Goal: Information Seeking & Learning: Learn about a topic

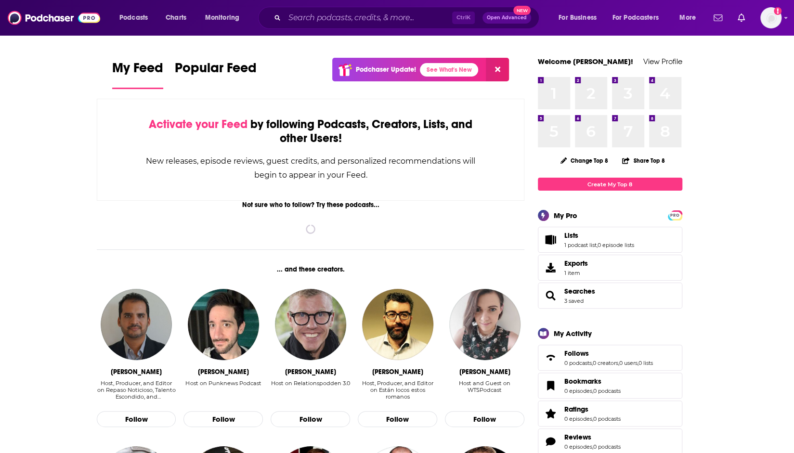
click at [573, 240] on span "Lists 1 podcast list , 0 episode lists" at bounding box center [599, 239] width 70 height 17
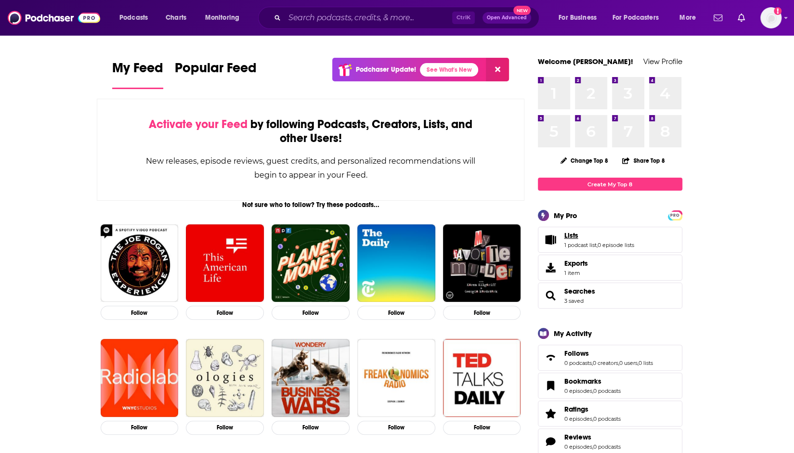
click at [565, 239] on span "Lists" at bounding box center [571, 235] width 14 height 9
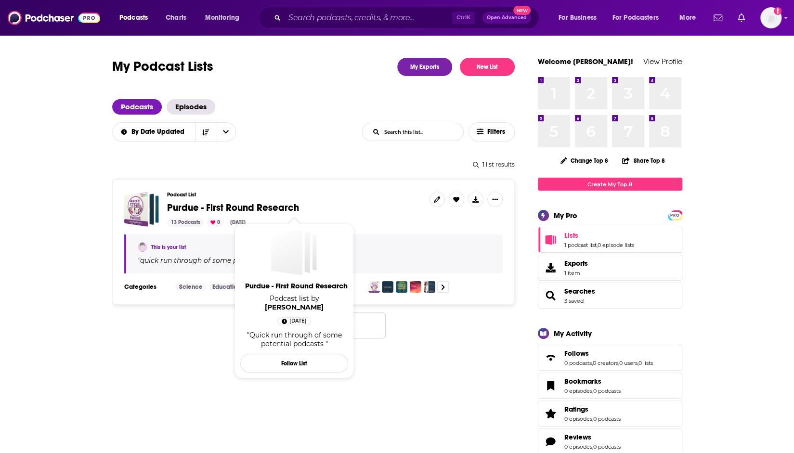
click at [264, 209] on span "Purdue - First Round Research" at bounding box center [233, 208] width 132 height 12
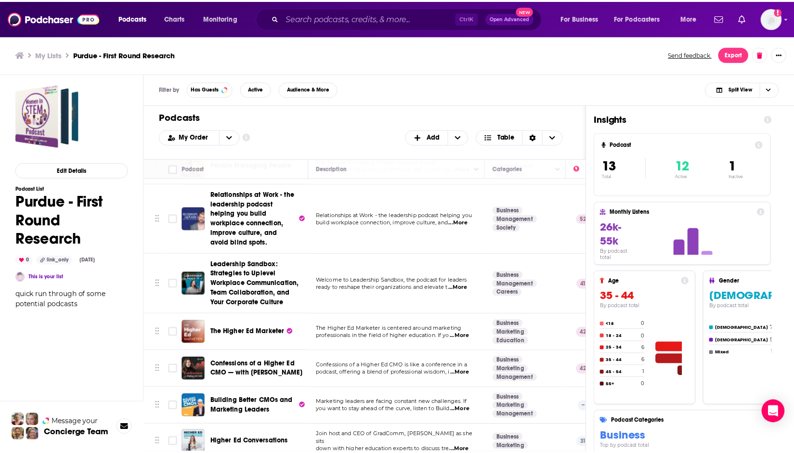
scroll to position [235, 0]
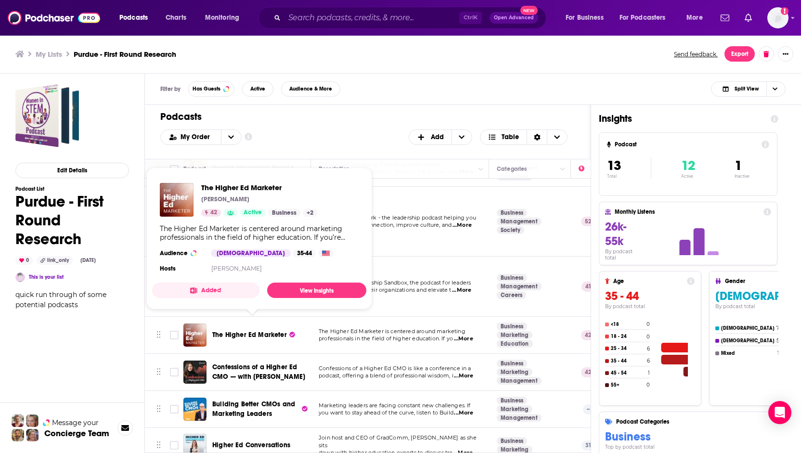
click at [256, 331] on span "The Higher Ed Marketer" at bounding box center [249, 335] width 75 height 8
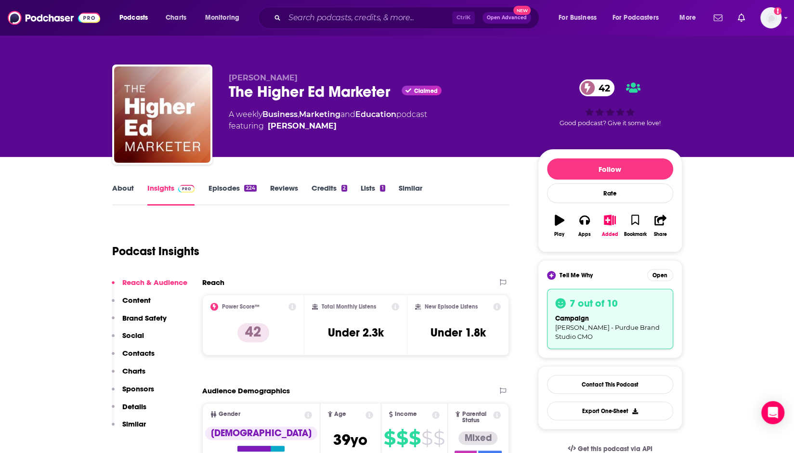
click at [230, 194] on link "Episodes 224" at bounding box center [232, 194] width 48 height 22
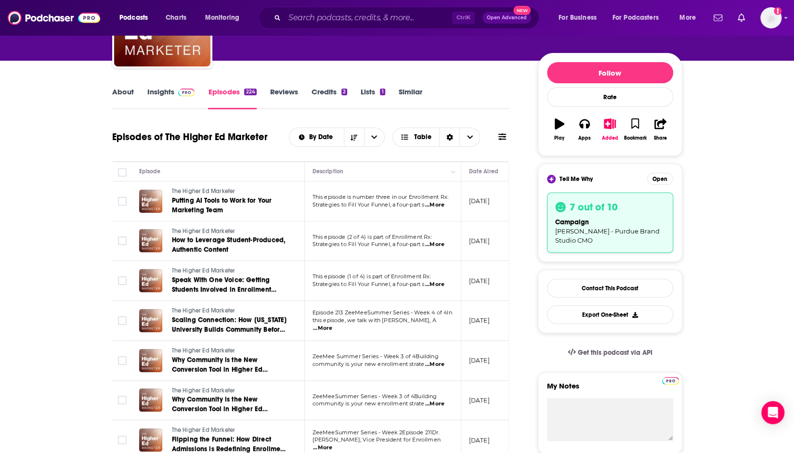
scroll to position [97, 0]
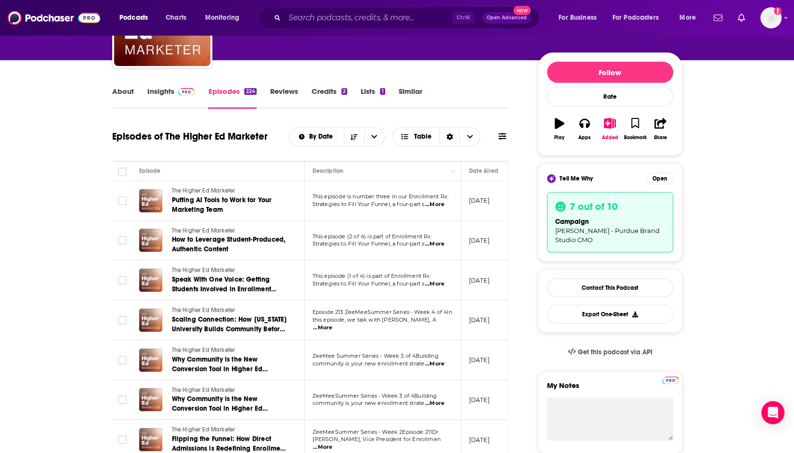
click at [442, 245] on span "...More" at bounding box center [434, 244] width 19 height 8
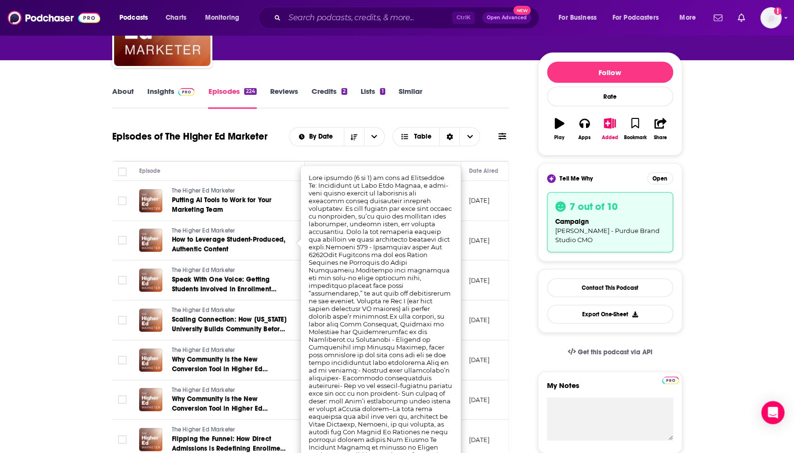
click at [271, 257] on td "The Higher Ed Marketer How to Leverage Student-Produced, Authentic Content" at bounding box center [217, 241] width 173 height 40
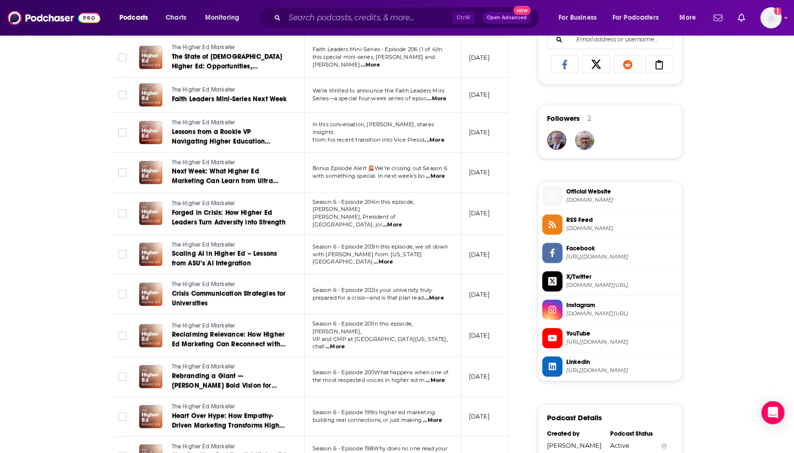
scroll to position [714, 0]
click at [345, 342] on span "...More" at bounding box center [334, 346] width 19 height 8
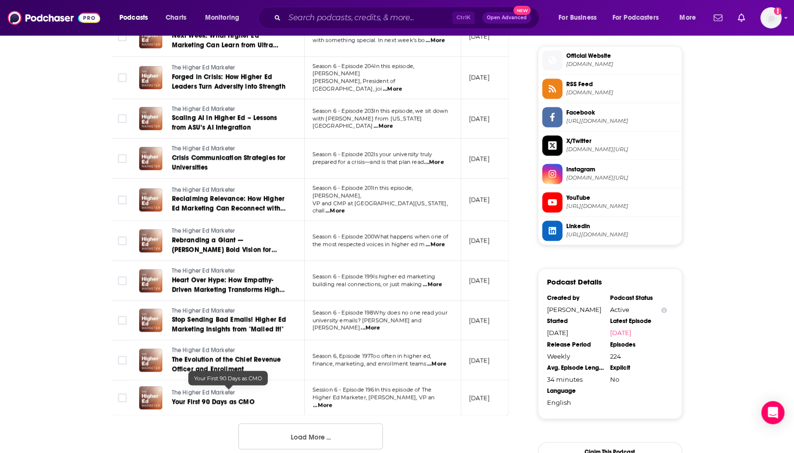
scroll to position [966, 0]
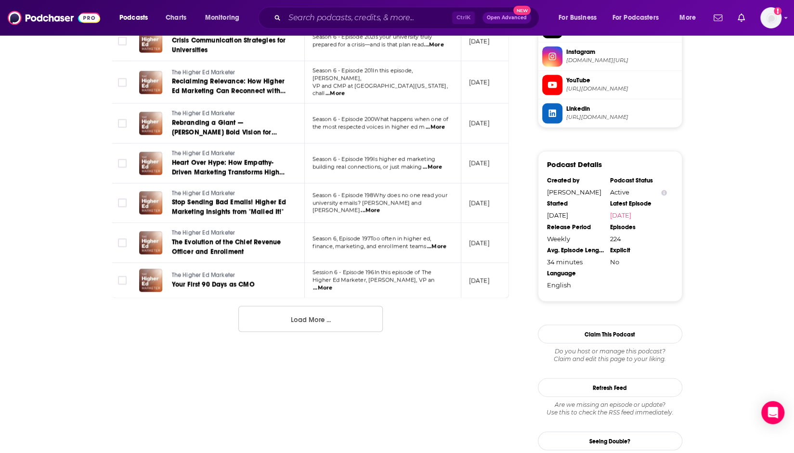
click at [326, 306] on button "Load More ..." at bounding box center [310, 319] width 144 height 26
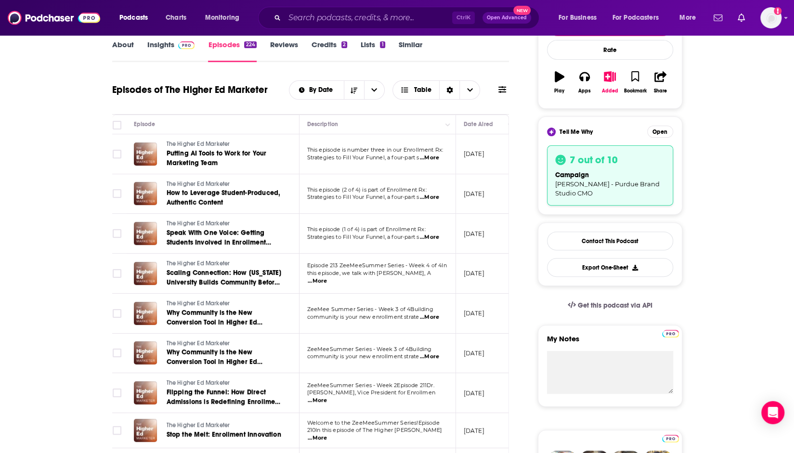
scroll to position [0, 6]
click at [123, 46] on link "About" at bounding box center [123, 51] width 22 height 22
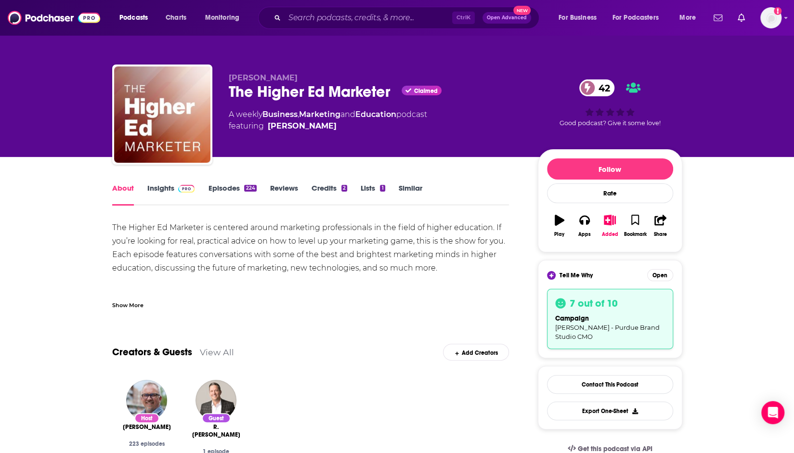
click at [249, 187] on div "224" at bounding box center [250, 188] width 12 height 7
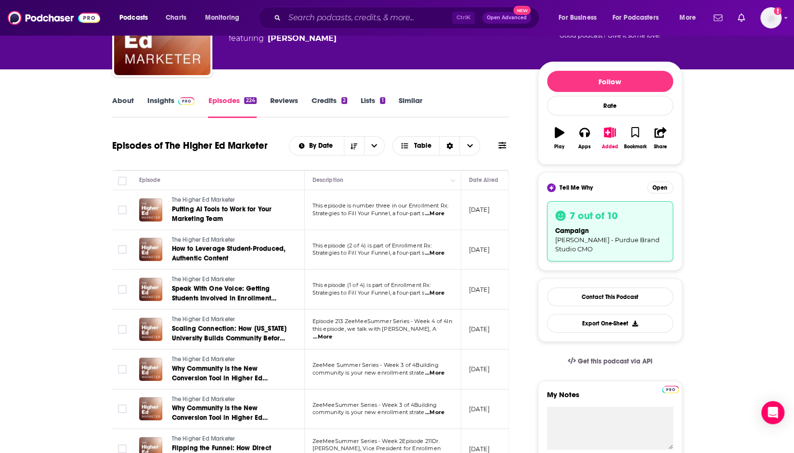
scroll to position [89, 0]
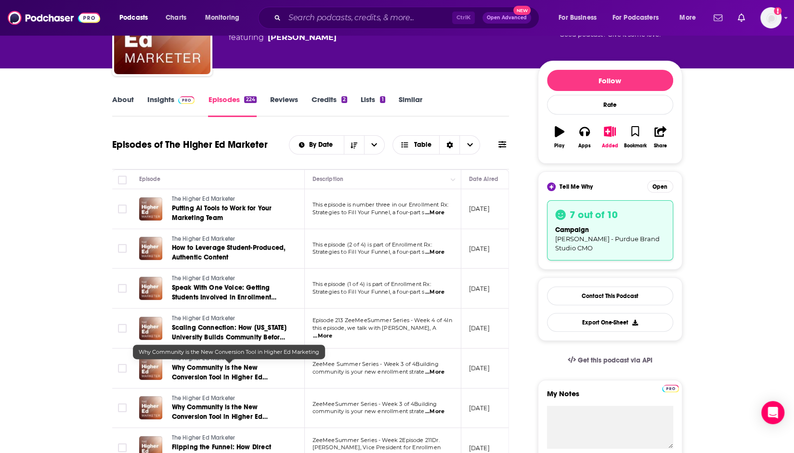
click at [243, 366] on span "Why Community is the New Conversion Tool in Higher Ed Marketing" at bounding box center [220, 376] width 96 height 27
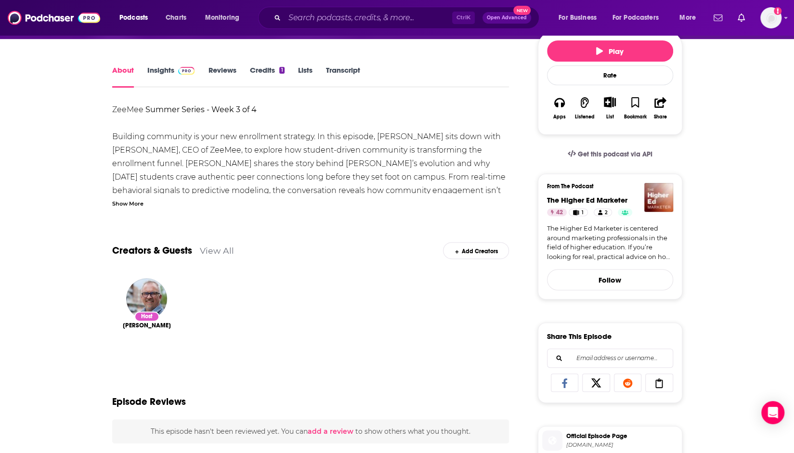
scroll to position [117, 0]
click at [128, 203] on div "Show More" at bounding box center [127, 202] width 31 height 9
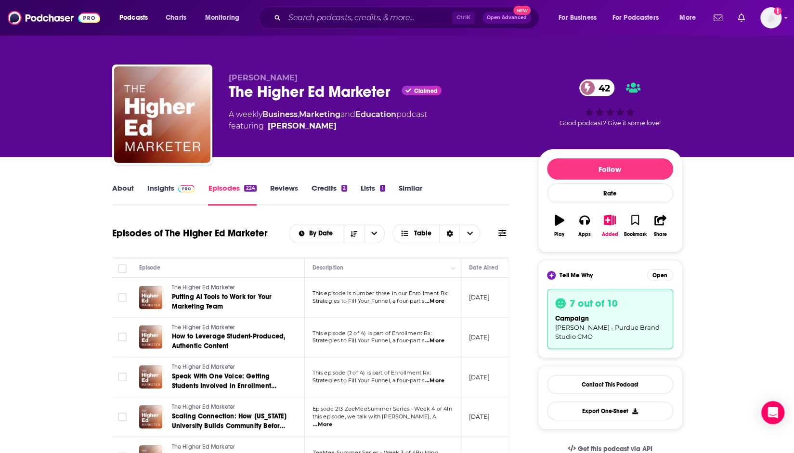
scroll to position [72, 0]
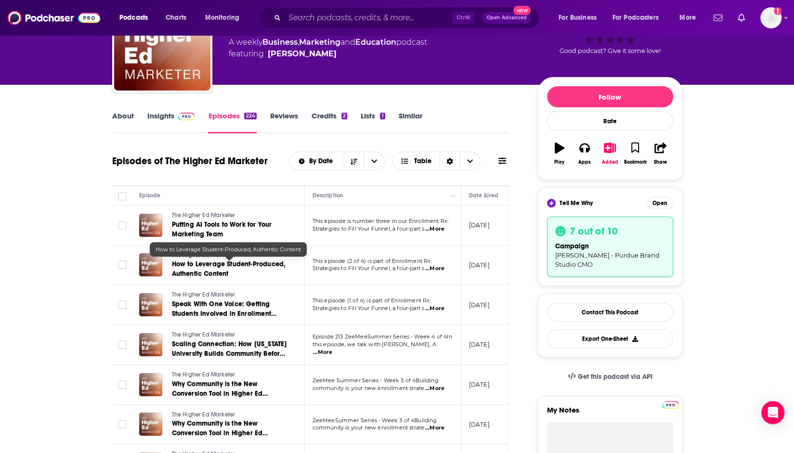
click at [278, 261] on span "How to Leverage Student-Produced, Authentic Content" at bounding box center [229, 269] width 114 height 18
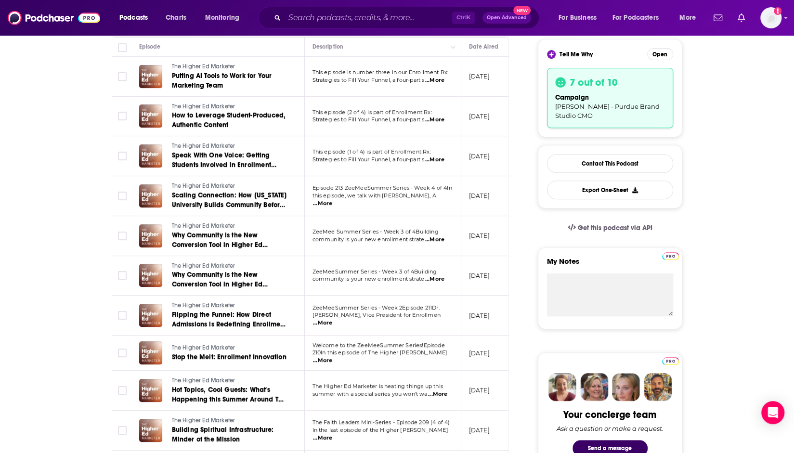
scroll to position [132, 0]
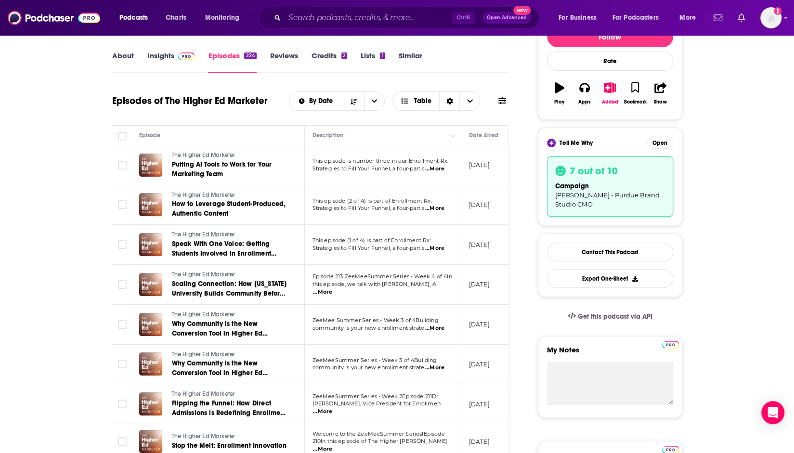
click at [612, 201] on div "campaign [PERSON_NAME] - Purdue Brand Studio CMO" at bounding box center [610, 194] width 110 height 27
click at [659, 140] on button "Open" at bounding box center [660, 143] width 26 height 12
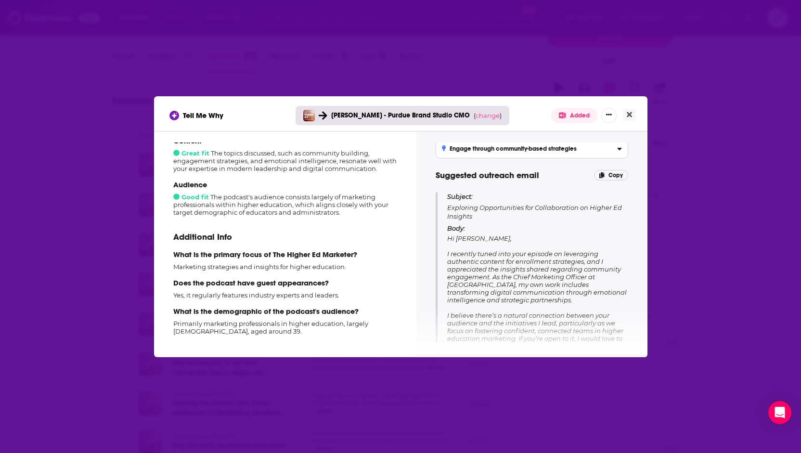
scroll to position [64, 0]
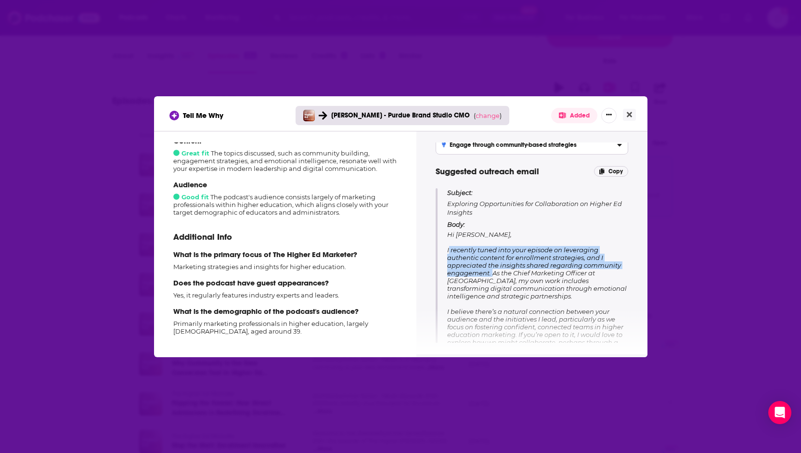
drag, startPoint x: 447, startPoint y: 249, endPoint x: 490, endPoint y: 270, distance: 47.8
click at [490, 270] on span "Hi [PERSON_NAME], I recently tuned into your episode on leveraging authentic co…" at bounding box center [537, 319] width 180 height 177
copy span "I recently tuned into your episode on leveraging authentic content for enrollme…"
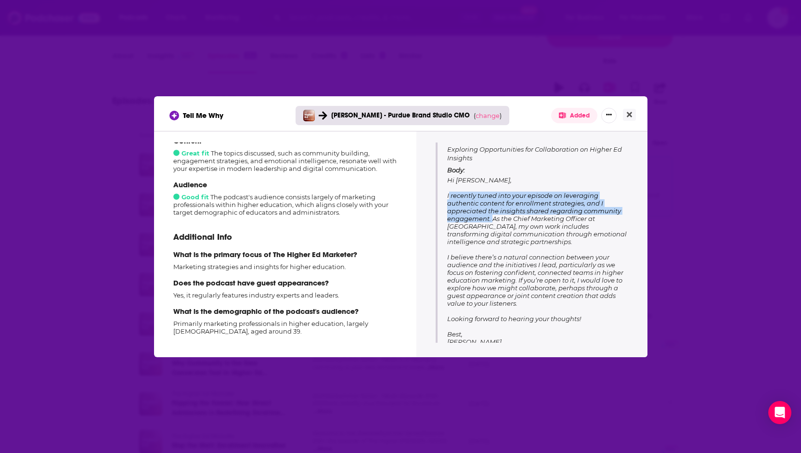
scroll to position [135, 0]
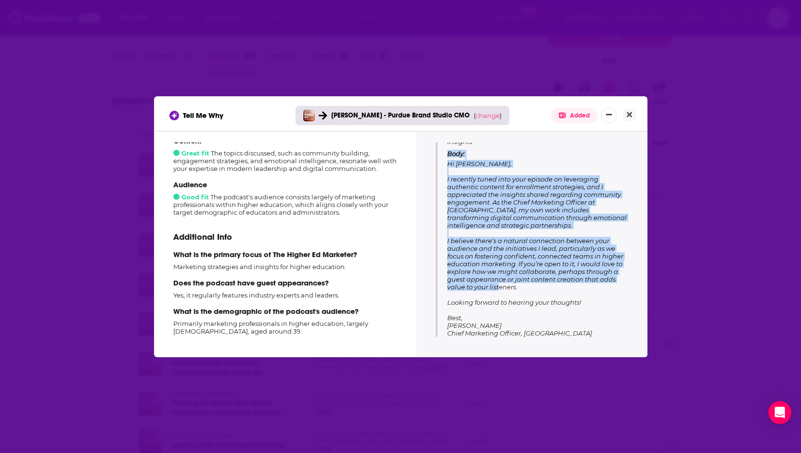
drag, startPoint x: 448, startPoint y: 153, endPoint x: 496, endPoint y: 288, distance: 143.4
click at [496, 288] on p "Body: Hi [PERSON_NAME], I recently tuned into your episode on leveraging authen…" at bounding box center [537, 243] width 181 height 187
click at [481, 207] on span "Hi [PERSON_NAME], I recently tuned into your episode on leveraging authentic co…" at bounding box center [537, 248] width 180 height 177
drag, startPoint x: 446, startPoint y: 200, endPoint x: 603, endPoint y: 317, distance: 196.1
click at [603, 317] on div "Subject: Exploring Opportunities for Collaboration on Higher Ed Insights Body: …" at bounding box center [532, 226] width 193 height 219
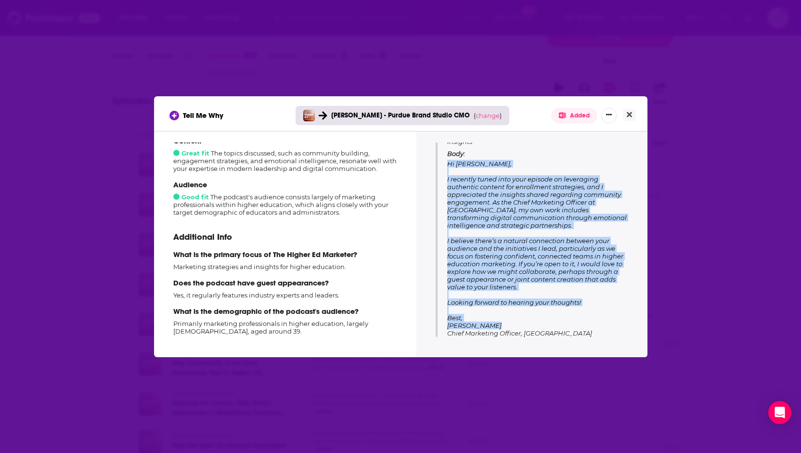
copy span "Hi [PERSON_NAME], I recently tuned into your episode on leveraging authentic co…"
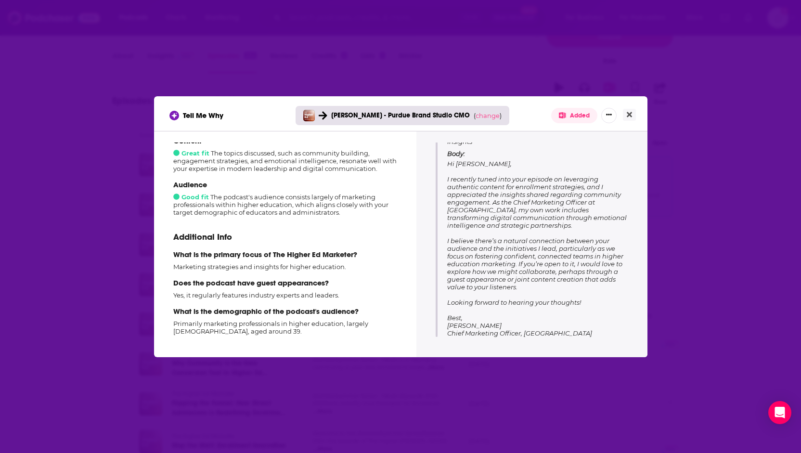
click at [280, 55] on div "Tell Me Why [PERSON_NAME] - Purdue Brand Studio CMO ( change ) Added How well d…" at bounding box center [400, 226] width 801 height 453
click at [279, 79] on div "Tell Me Why [PERSON_NAME] - Purdue Brand Studio CMO ( change ) Added How well d…" at bounding box center [400, 226] width 801 height 453
click at [638, 119] on div "Tell Me Why [PERSON_NAME] - Purdue Brand Studio CMO ( change ) Added" at bounding box center [400, 113] width 493 height 35
click at [632, 117] on button "Close" at bounding box center [629, 115] width 13 height 12
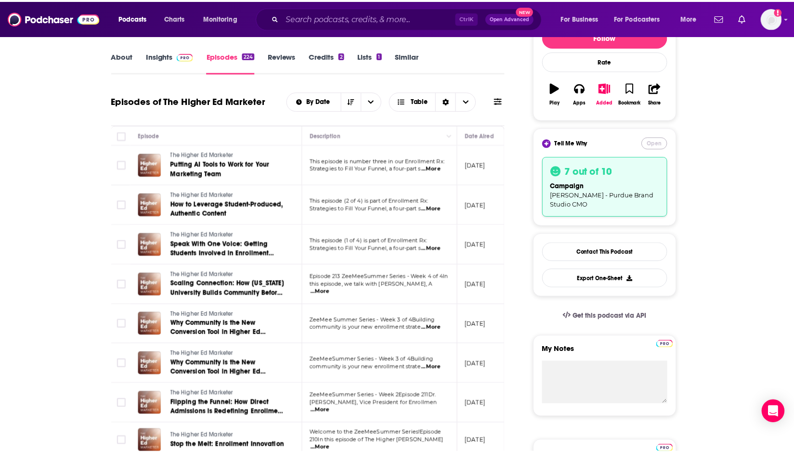
scroll to position [132, 0]
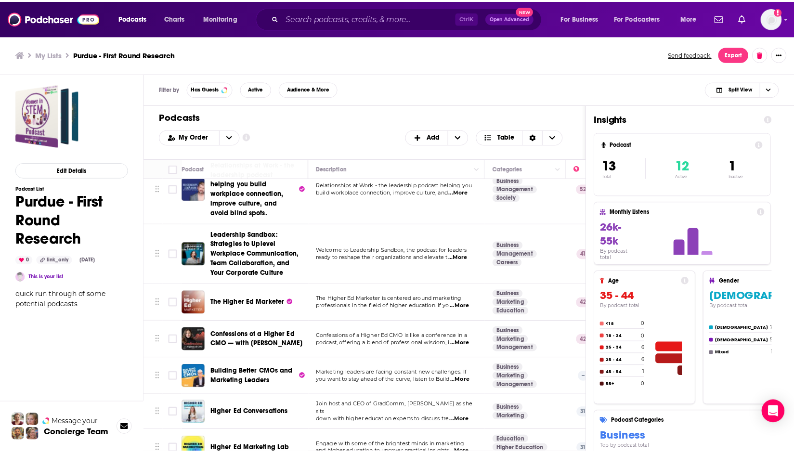
scroll to position [278, 0]
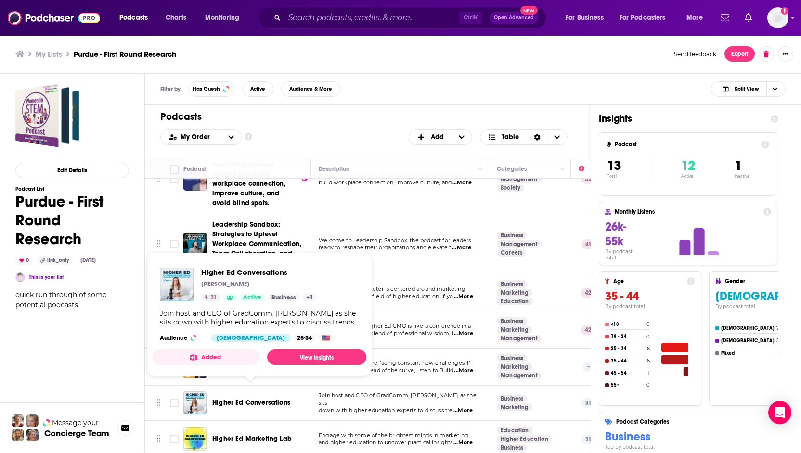
click at [255, 398] on span "Higher Ed Conversations" at bounding box center [251, 402] width 78 height 8
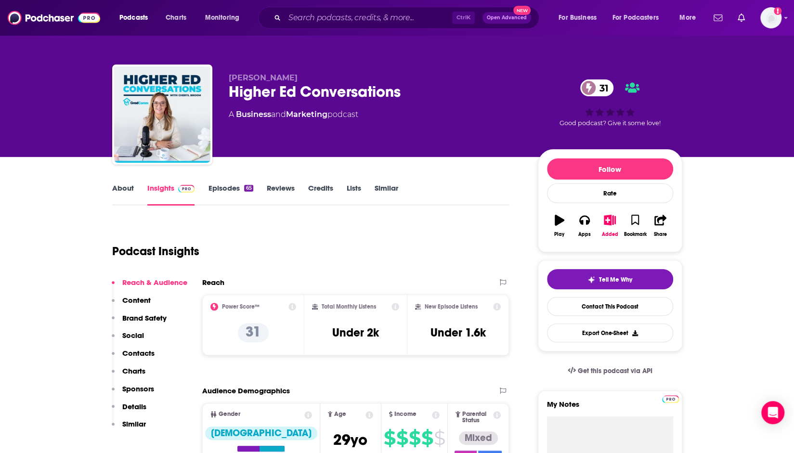
scroll to position [70, 0]
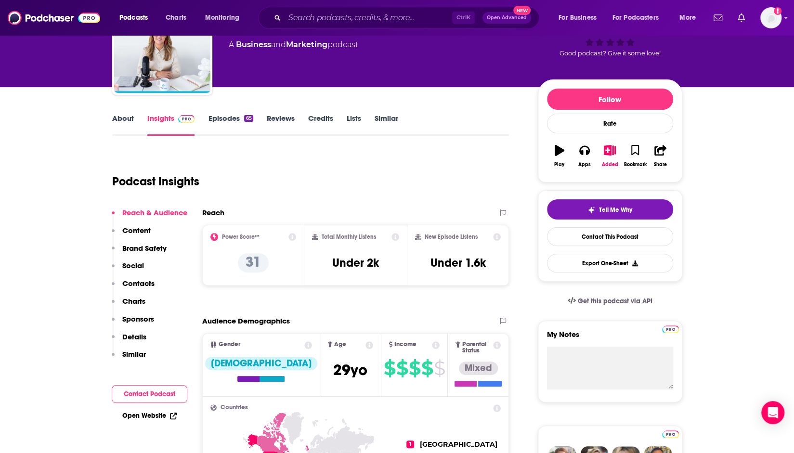
click at [231, 116] on link "Episodes 65" at bounding box center [230, 125] width 45 height 22
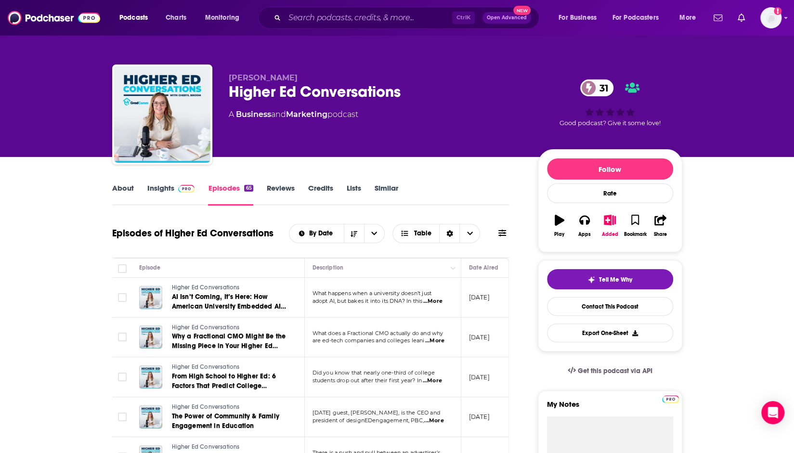
scroll to position [96, 0]
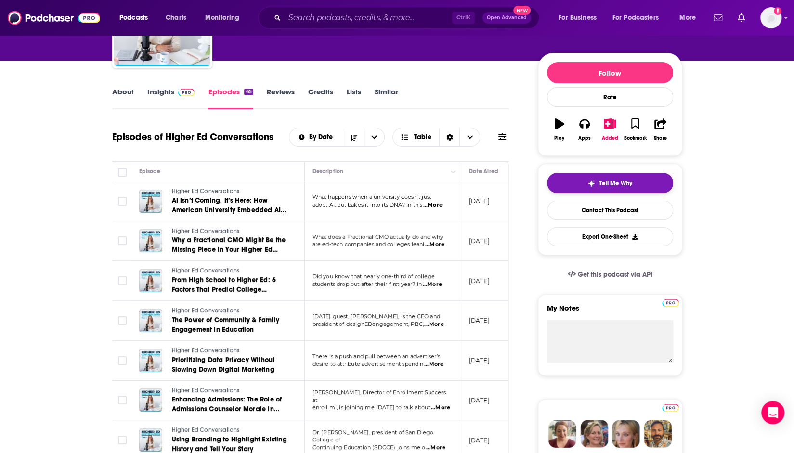
click at [633, 177] on button "Tell Me Why" at bounding box center [610, 183] width 126 height 20
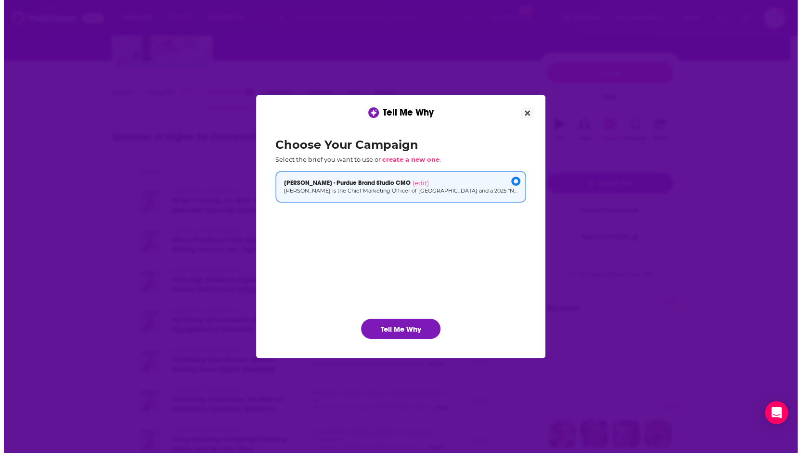
scroll to position [0, 0]
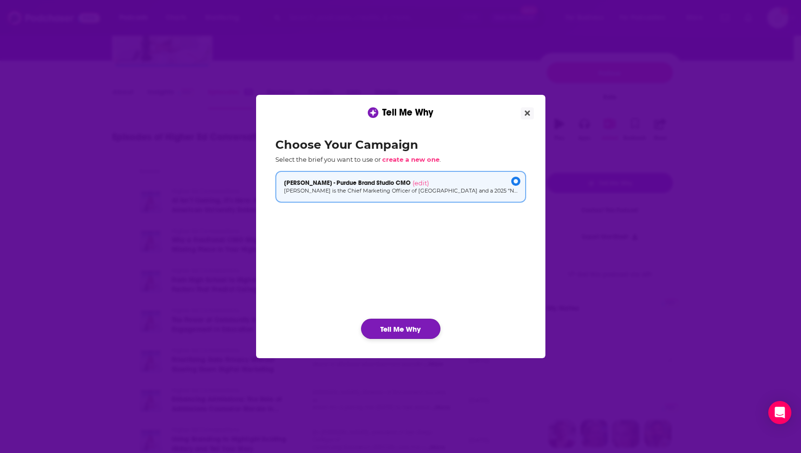
click at [426, 328] on button "Tell Me Why" at bounding box center [400, 329] width 79 height 20
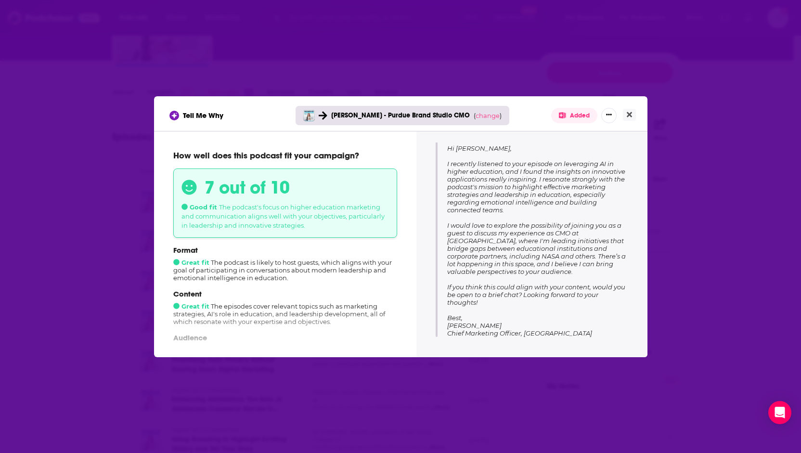
scroll to position [171, 0]
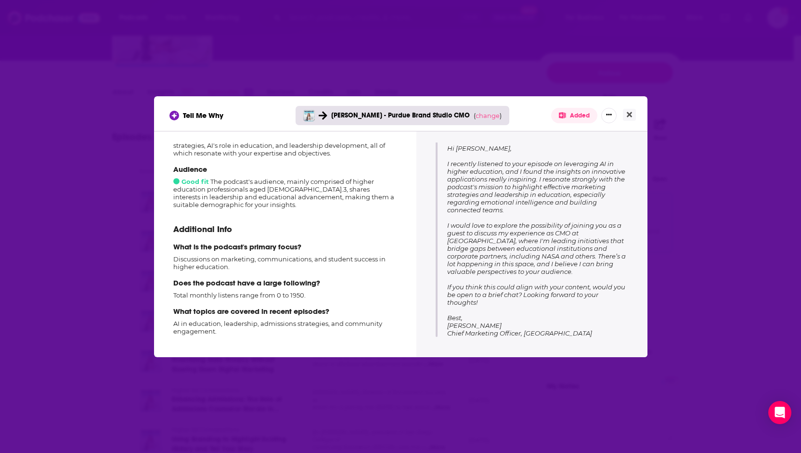
click at [492, 58] on div "Tell Me Why [PERSON_NAME] - Purdue Brand Studio CMO ( change ) Added How well d…" at bounding box center [400, 226] width 801 height 453
click at [636, 111] on div "Tell Me Why [PERSON_NAME] - Purdue Brand Studio CMO ( change ) Added" at bounding box center [400, 113] width 493 height 35
click at [632, 115] on button "Close" at bounding box center [629, 115] width 13 height 12
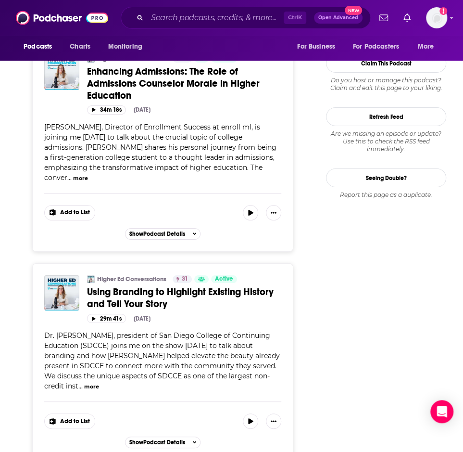
scroll to position [1275, 0]
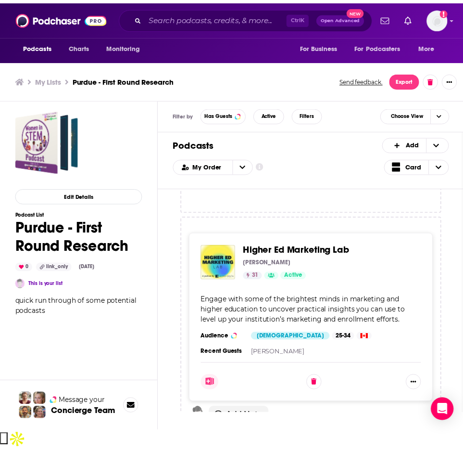
scroll to position [3331, 0]
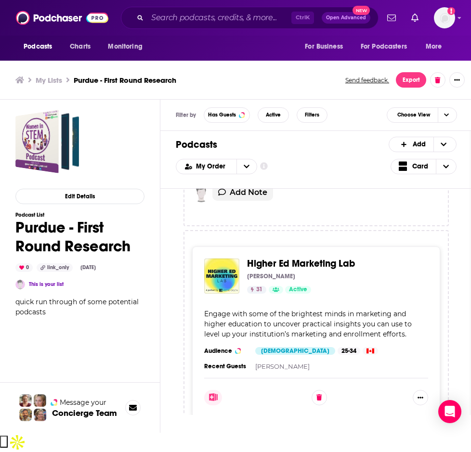
click at [288, 261] on div "Higher Ed Marketing Lab [PERSON_NAME] 31 Active Categories Education + 4" at bounding box center [333, 275] width 173 height 35
click at [327, 272] on div "[PERSON_NAME]" at bounding box center [333, 276] width 173 height 8
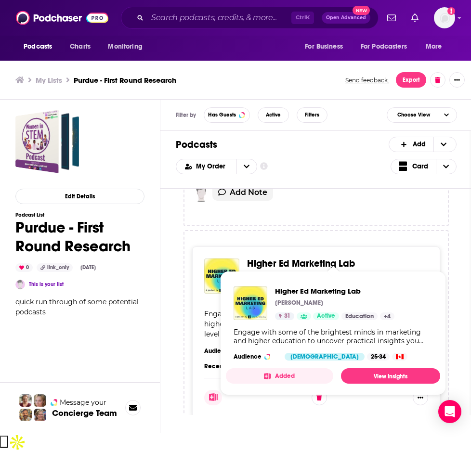
click at [308, 257] on span "Higher Ed Marketing Lab" at bounding box center [301, 263] width 108 height 12
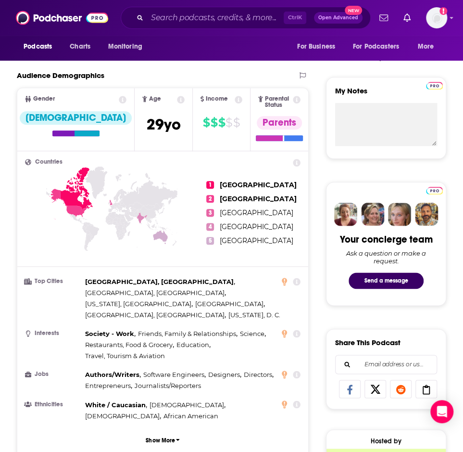
scroll to position [305, 0]
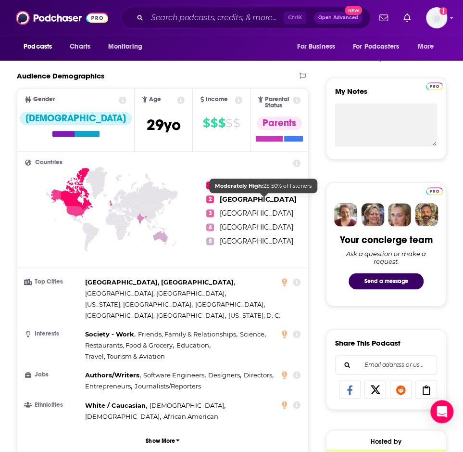
click at [252, 196] on span "[GEOGRAPHIC_DATA]" at bounding box center [258, 199] width 77 height 9
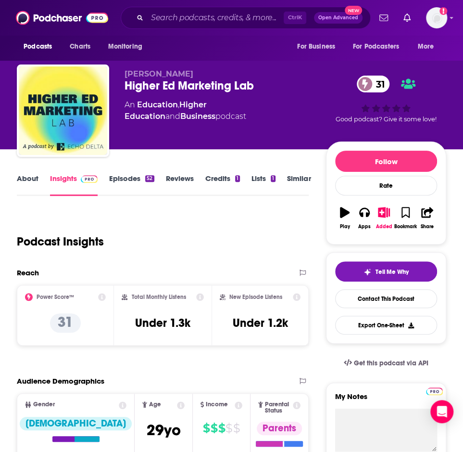
scroll to position [19, 0]
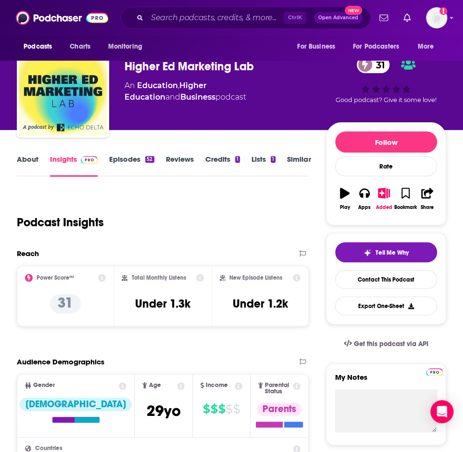
click at [135, 159] on link "Episodes 52" at bounding box center [131, 165] width 45 height 22
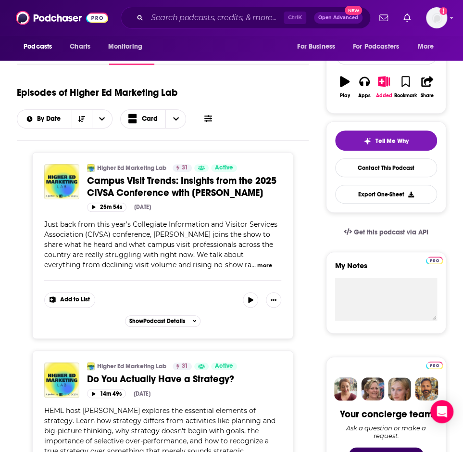
scroll to position [11, 0]
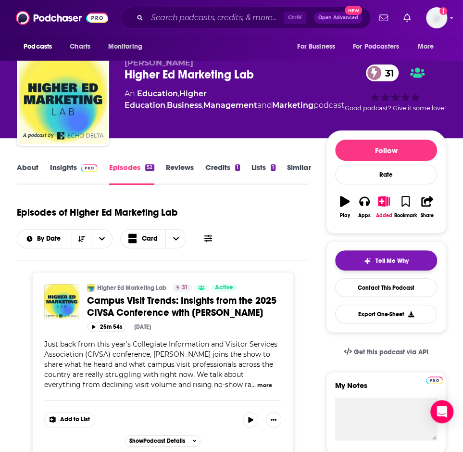
click at [381, 261] on span "Tell Me Why" at bounding box center [391, 261] width 33 height 8
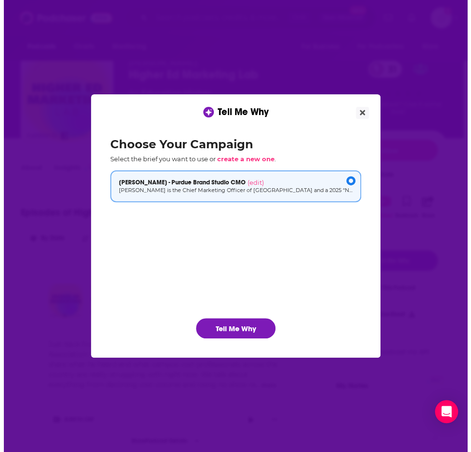
scroll to position [0, 0]
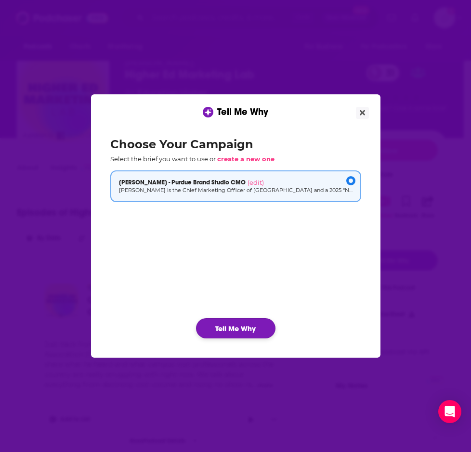
click at [247, 321] on button "Tell Me Why" at bounding box center [235, 328] width 79 height 20
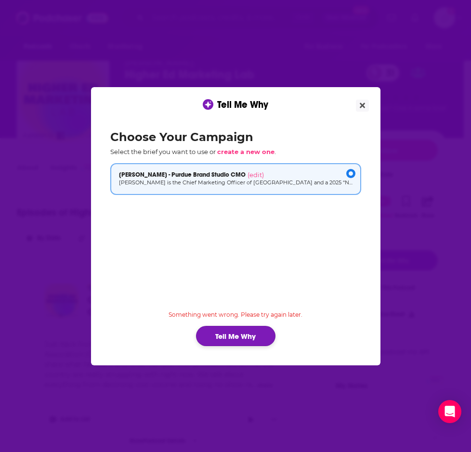
click at [252, 333] on button "Tell Me Why" at bounding box center [235, 336] width 79 height 20
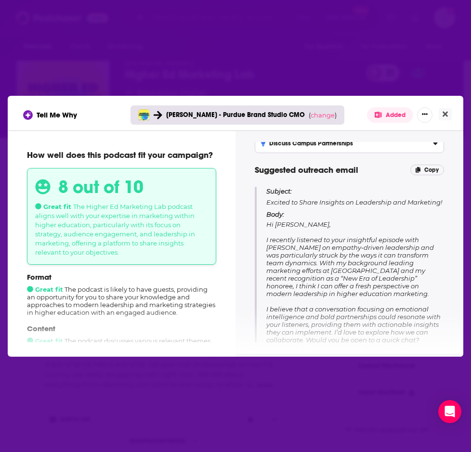
scroll to position [81, 0]
